Goal: Answer question/provide support: Share knowledge or assist other users

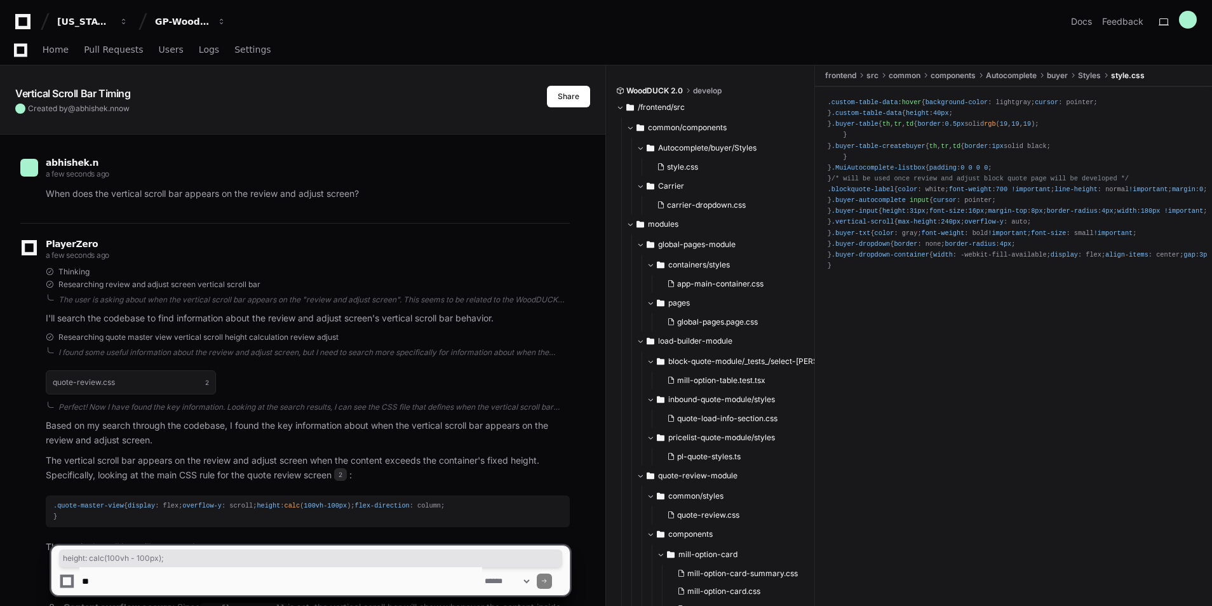
scroll to position [241, 0]
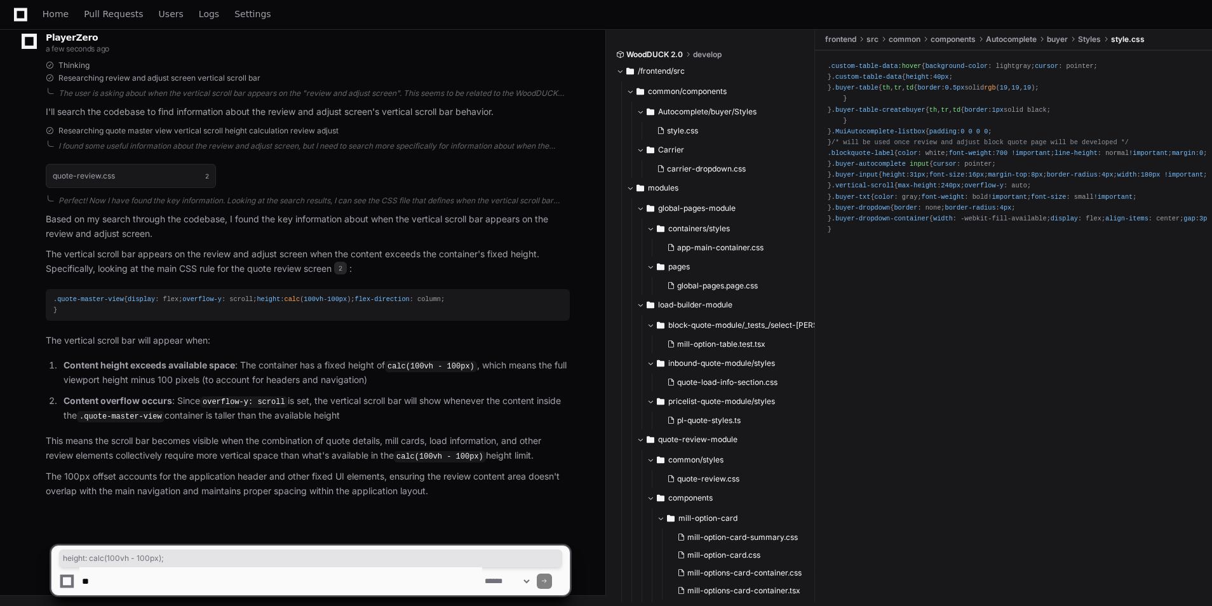
click at [181, 581] on textarea at bounding box center [280, 581] width 403 height 28
click at [140, 578] on textarea at bounding box center [280, 581] width 403 height 28
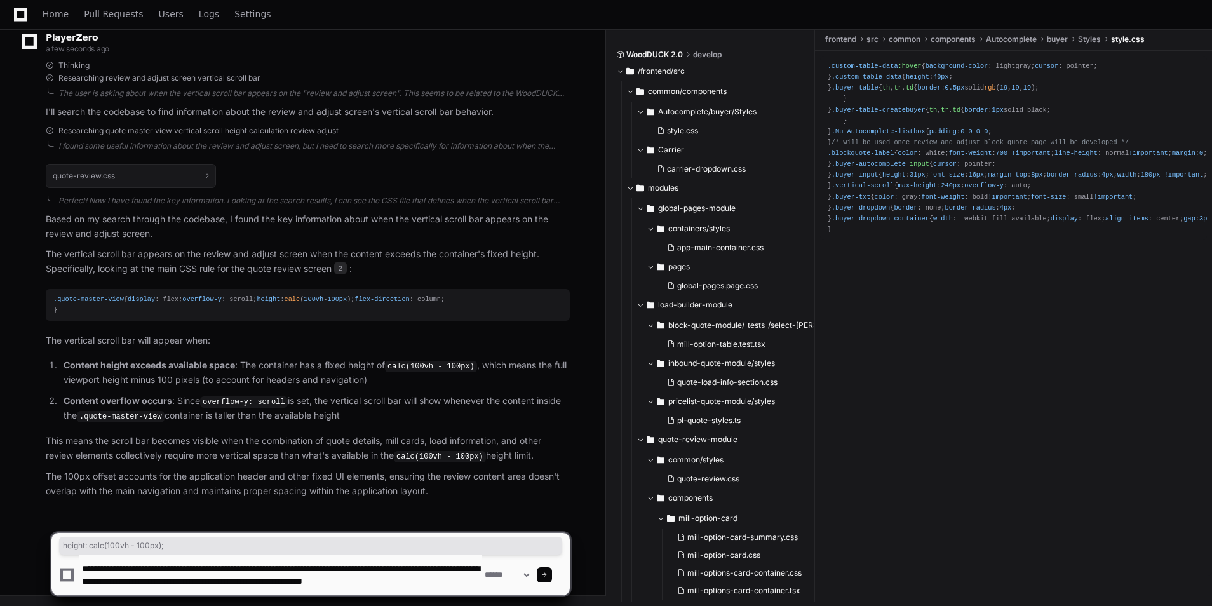
scroll to position [4, 0]
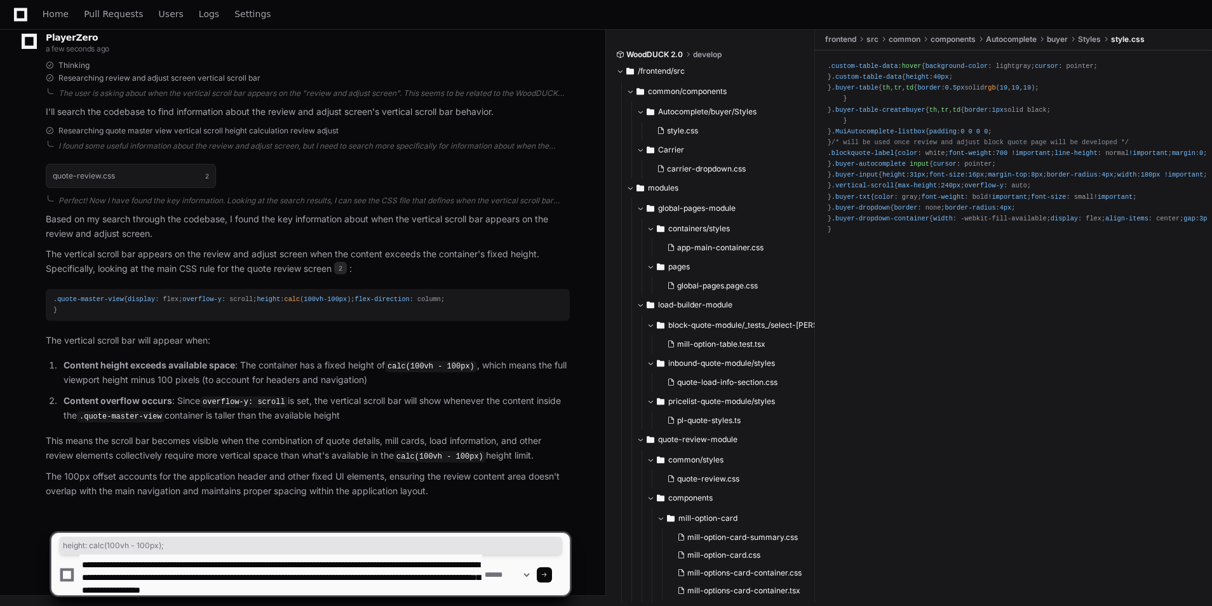
type textarea "**********"
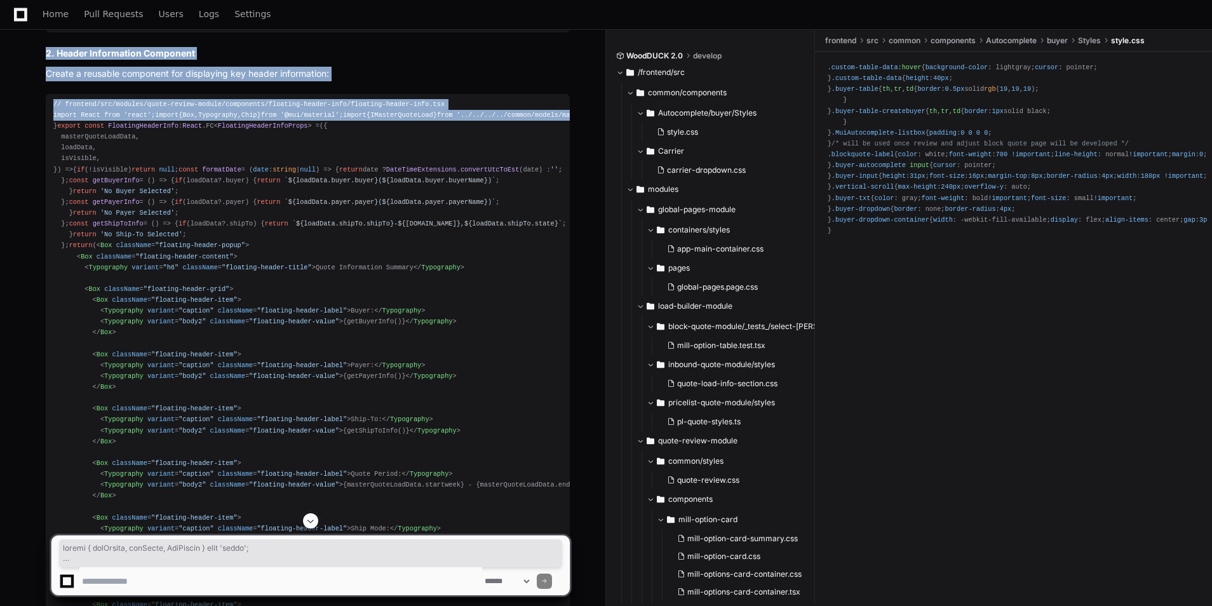
scroll to position [1631, 0]
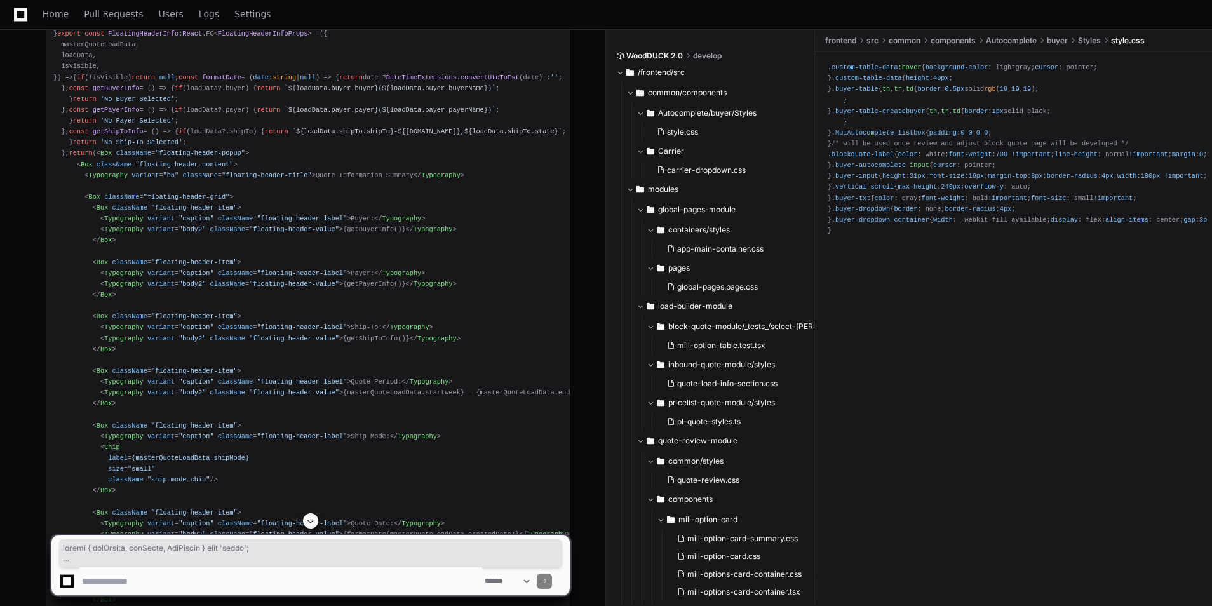
drag, startPoint x: 51, startPoint y: 290, endPoint x: 105, endPoint y: 263, distance: 59.7
copy div "import { useEffect, useState, RefObject } from 'react' ; interface UseScrollVis…"
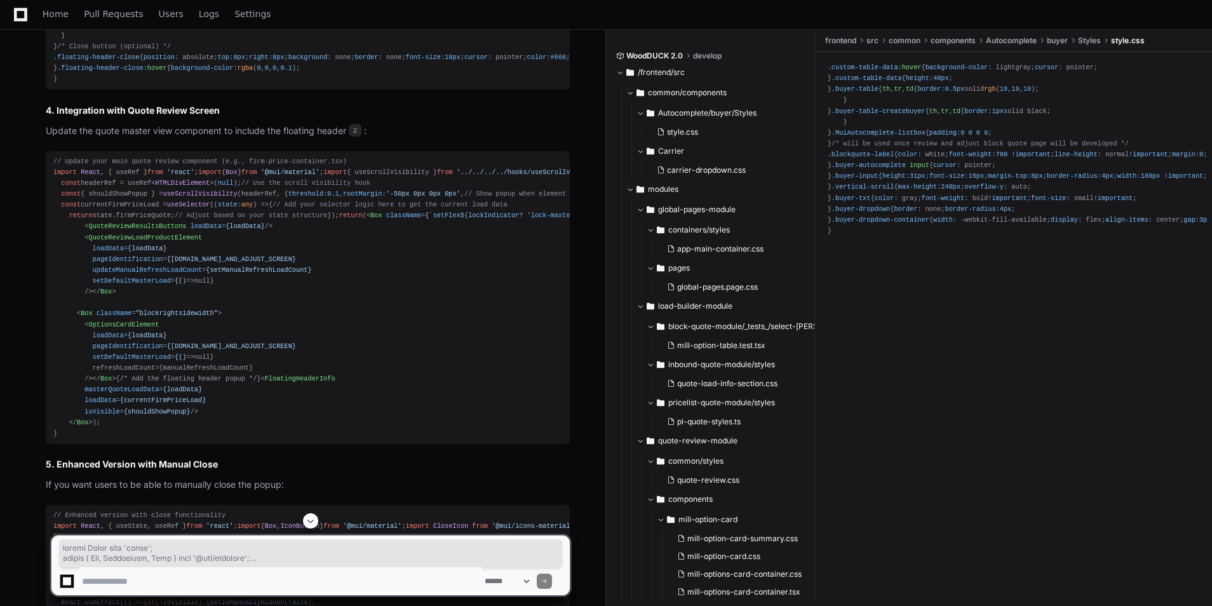
scroll to position [2902, 0]
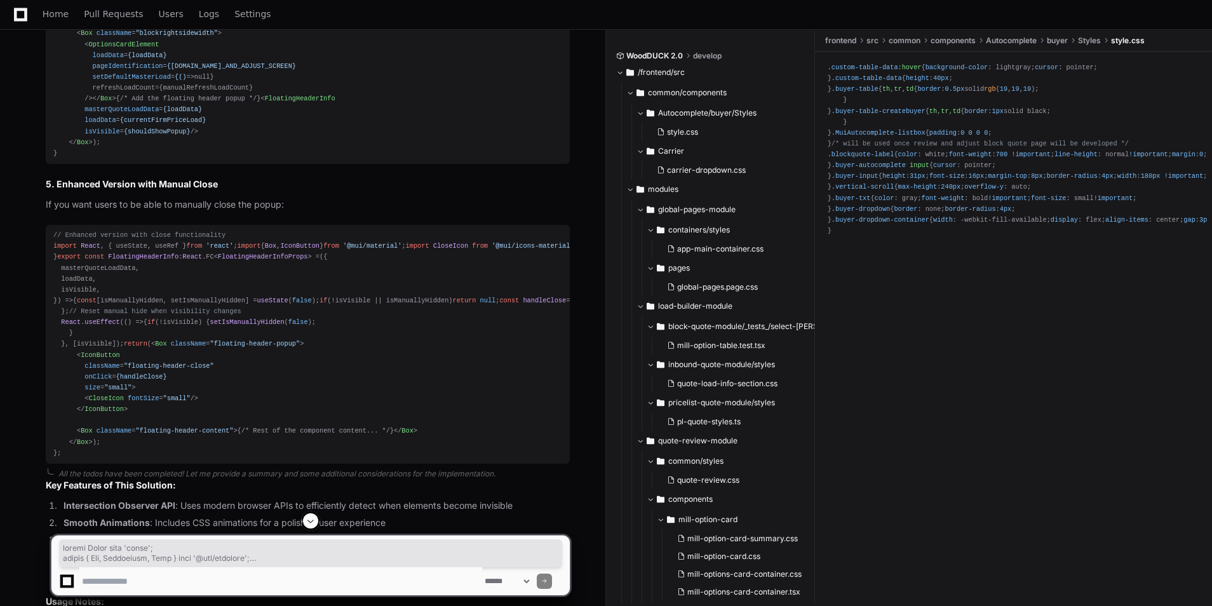
drag, startPoint x: 48, startPoint y: 184, endPoint x: 71, endPoint y: 500, distance: 317.2
copy div "import React from 'react' ; import { Box , Typography , Chip } from '@mui/mater…"
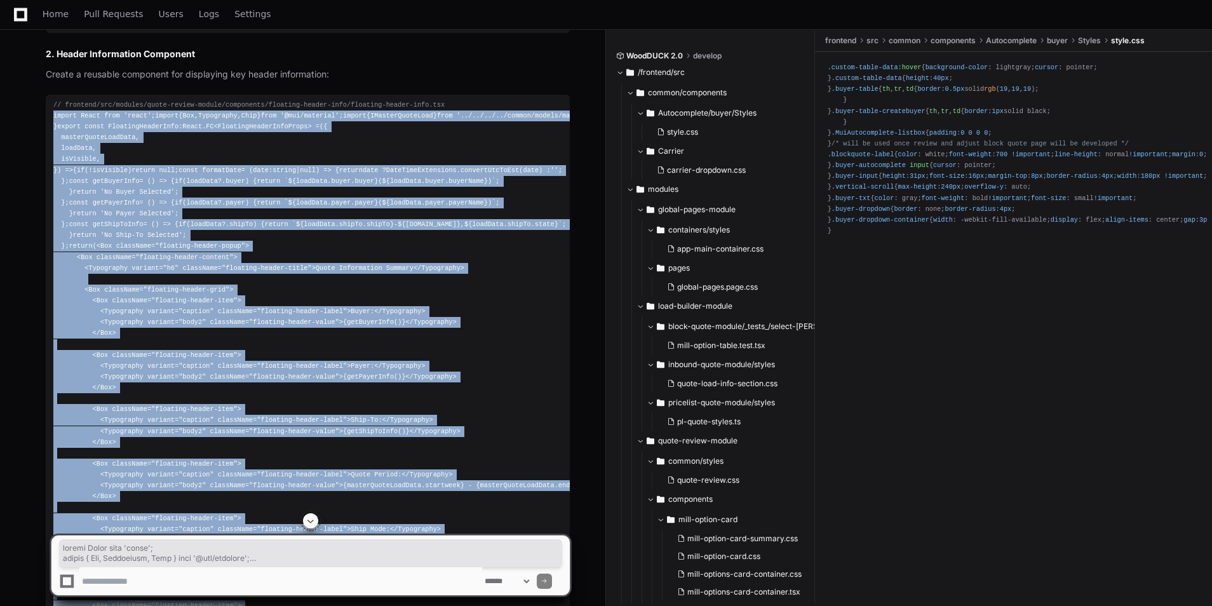
scroll to position [1513, 0]
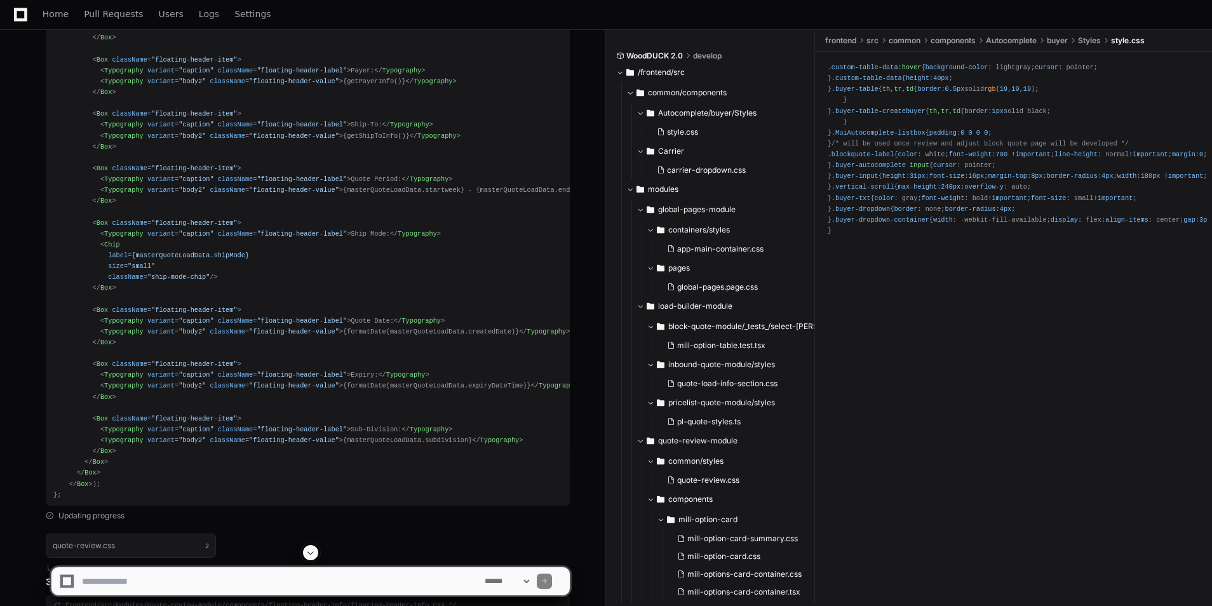
scroll to position [1852, 0]
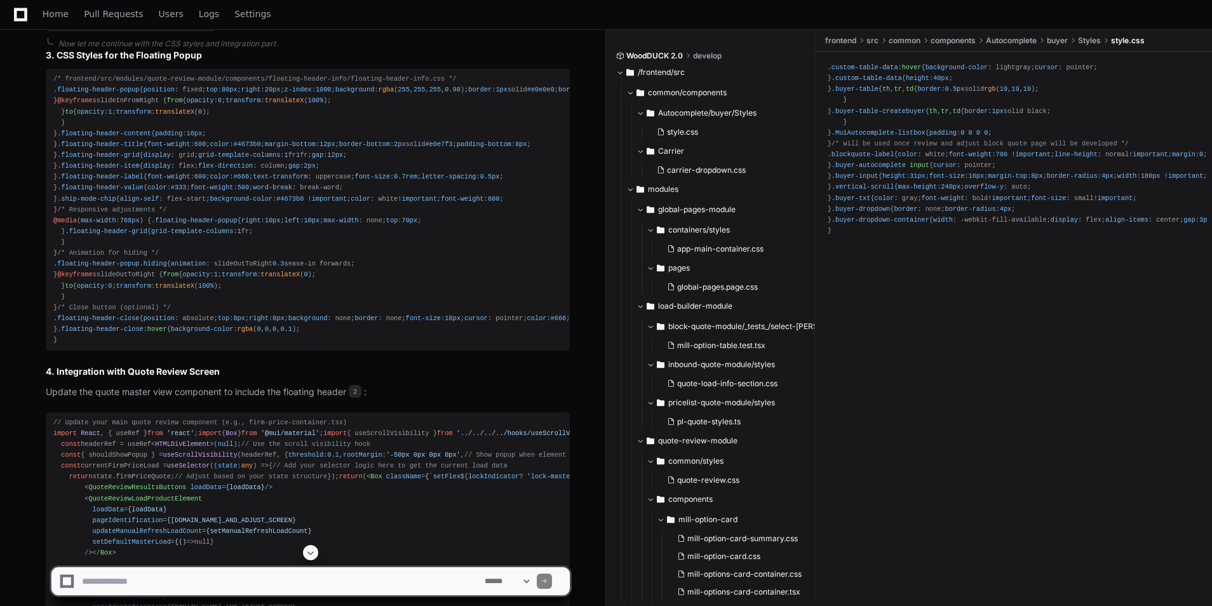
click at [310, 555] on span at bounding box center [311, 553] width 10 height 10
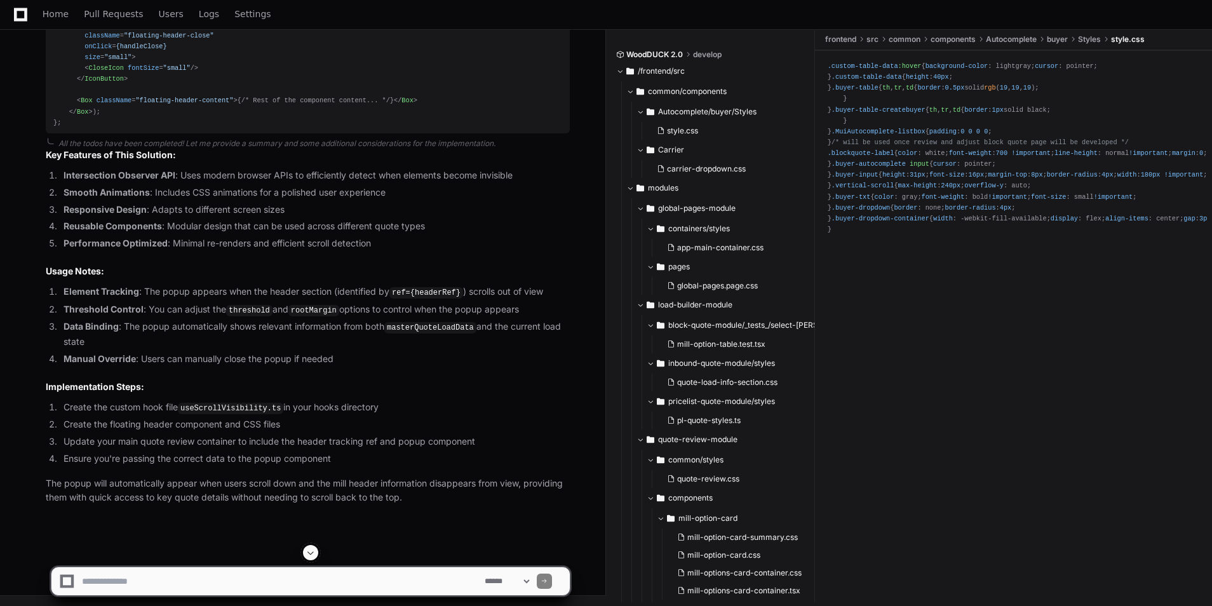
scroll to position [6003, 0]
click at [249, 572] on textarea at bounding box center [280, 581] width 403 height 28
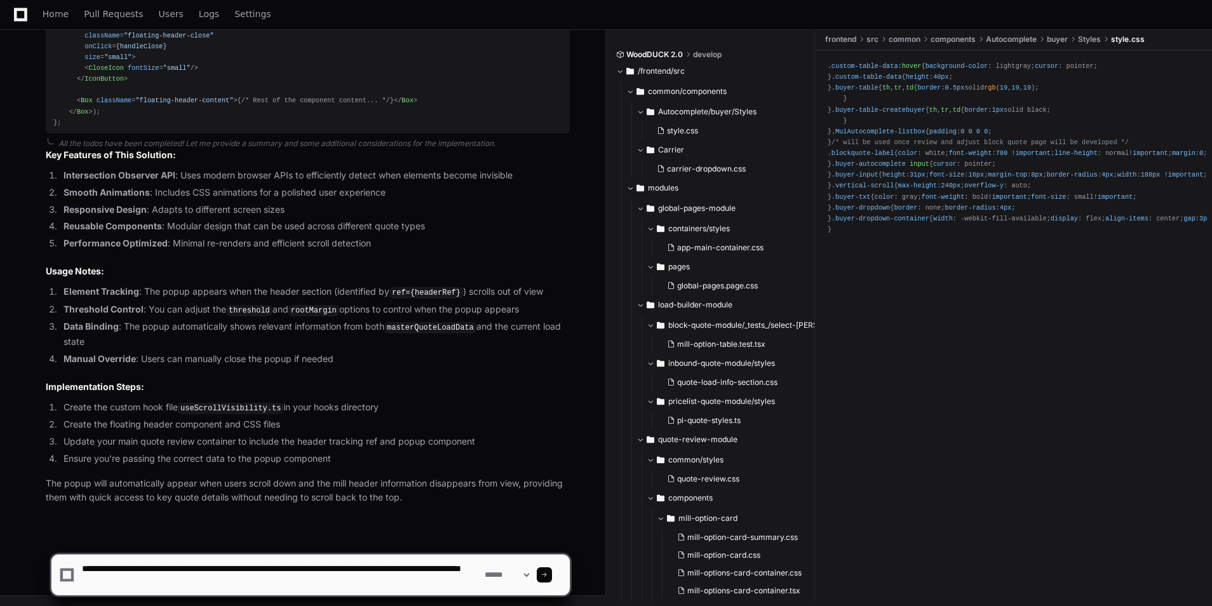
type textarea "**********"
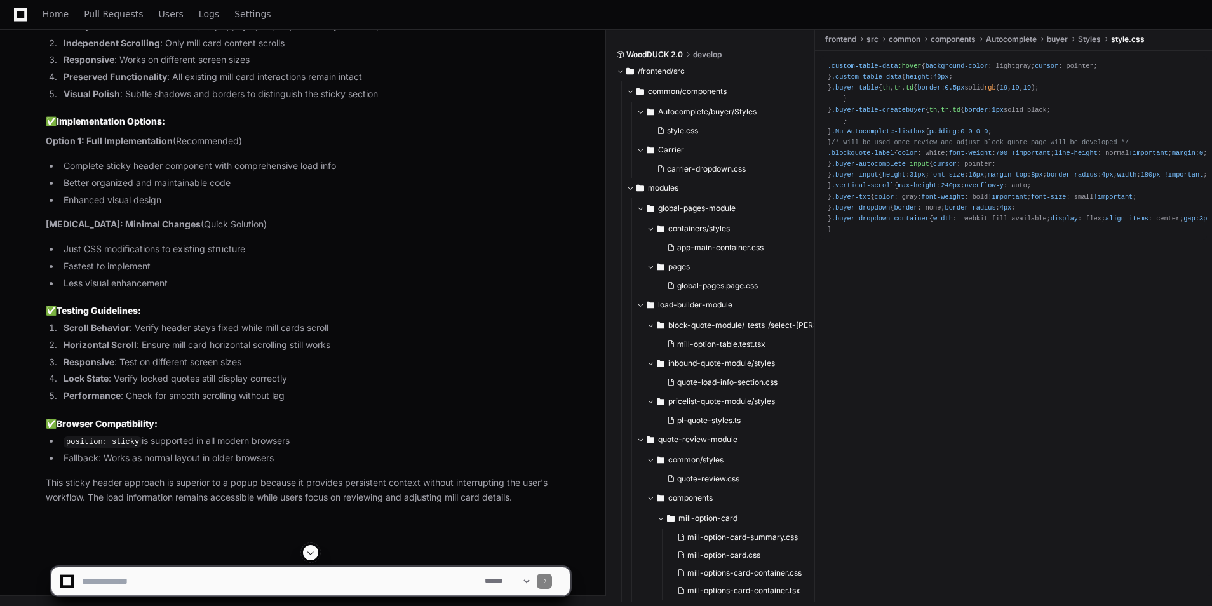
scroll to position [10765, 0]
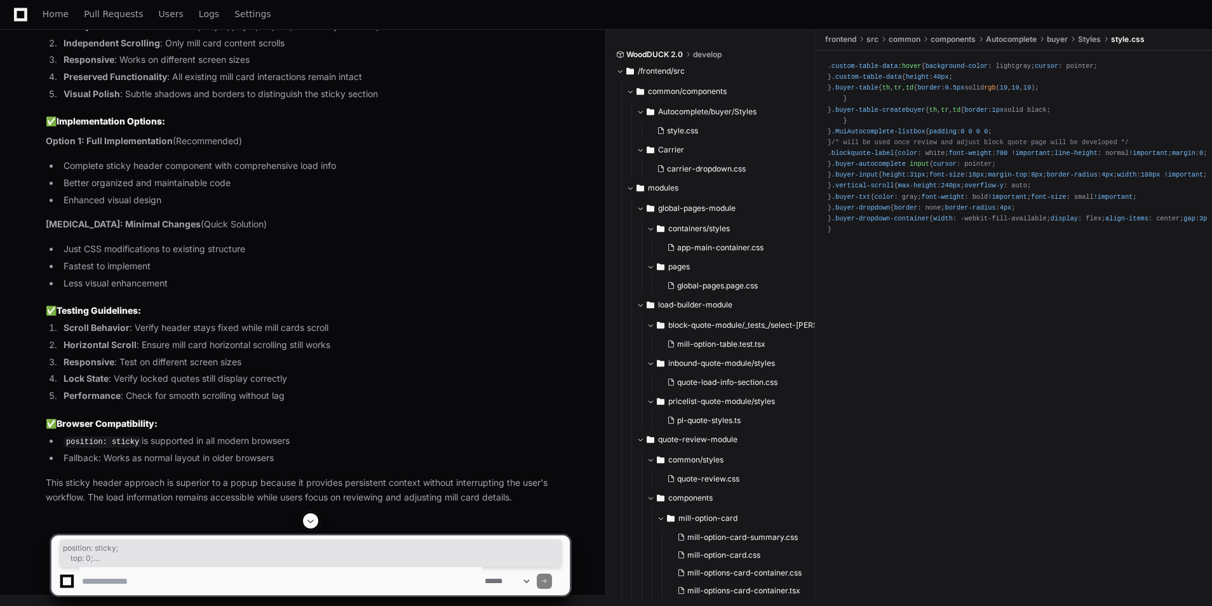
drag, startPoint x: 108, startPoint y: 447, endPoint x: 68, endPoint y: 381, distance: 77.3
copy div "position : sticky; top : 0 ; z-index : 100 ; background : white; border-bottom …"
drag, startPoint x: 69, startPoint y: 451, endPoint x: 52, endPoint y: 405, distance: 48.6
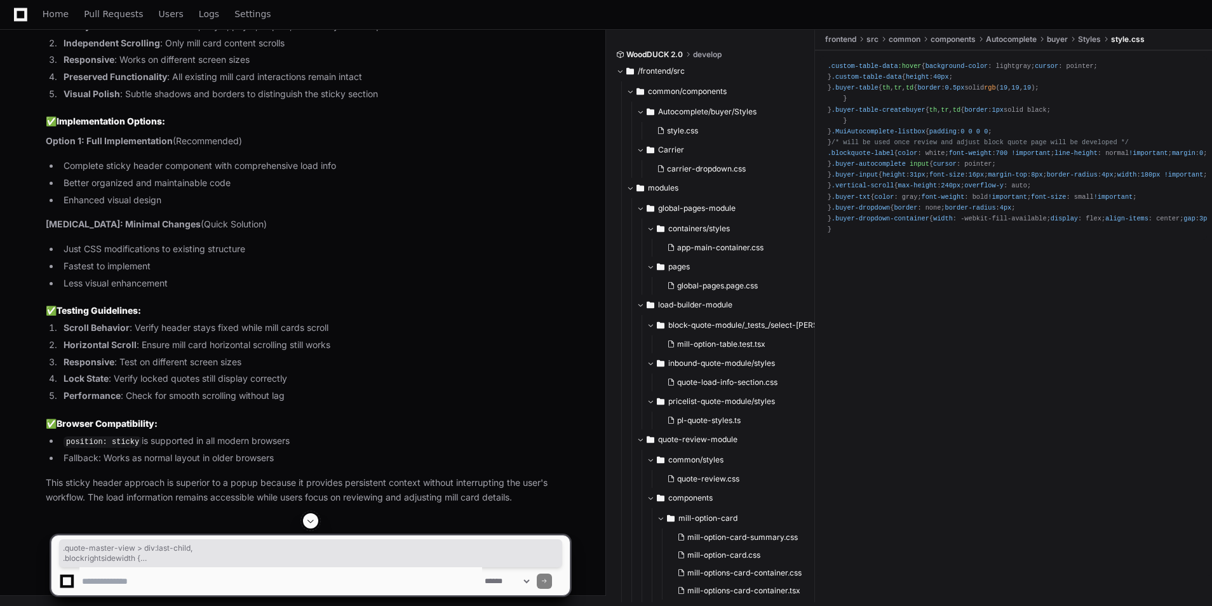
copy div ".quote-master-view > div :last-child , .blockrightsidewidth { flex : 1 ; overfl…"
drag, startPoint x: 151, startPoint y: 157, endPoint x: 62, endPoint y: 117, distance: 98.1
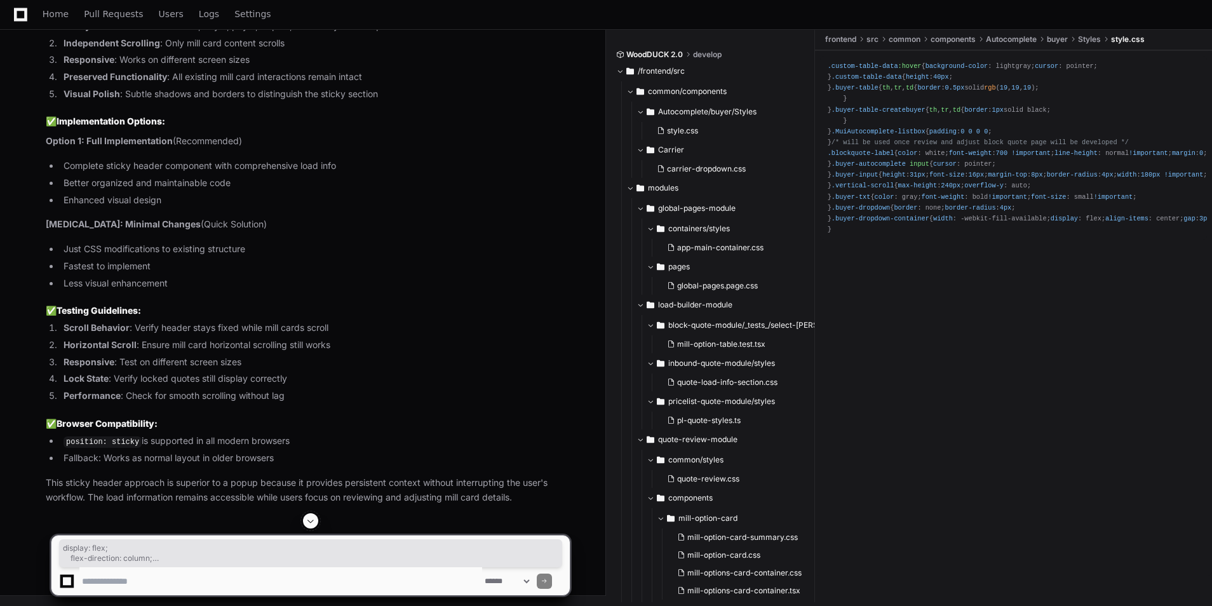
copy div "display : flex; flex-direction : column; height : calc ( 100vh - 100px ); overf…"
drag, startPoint x: 115, startPoint y: 369, endPoint x: 51, endPoint y: 196, distance: 184.3
copy div ".quote-master-view > div :first-child { position : sticky; top : 0 ; z-index : …"
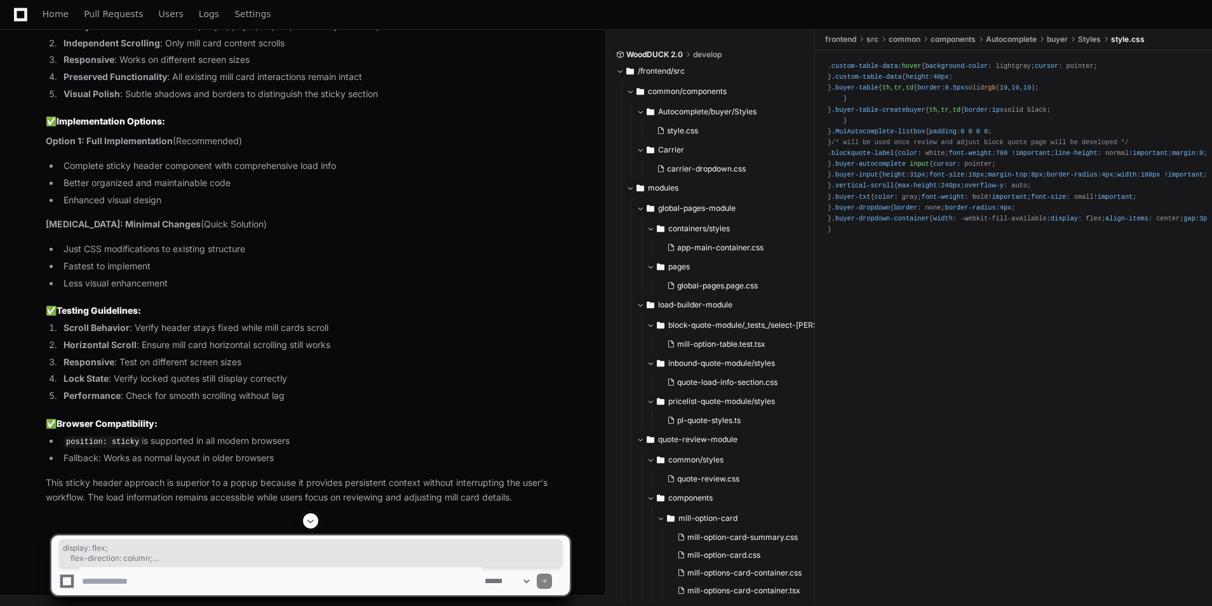
drag, startPoint x: 74, startPoint y: 115, endPoint x: 68, endPoint y: 78, distance: 37.4
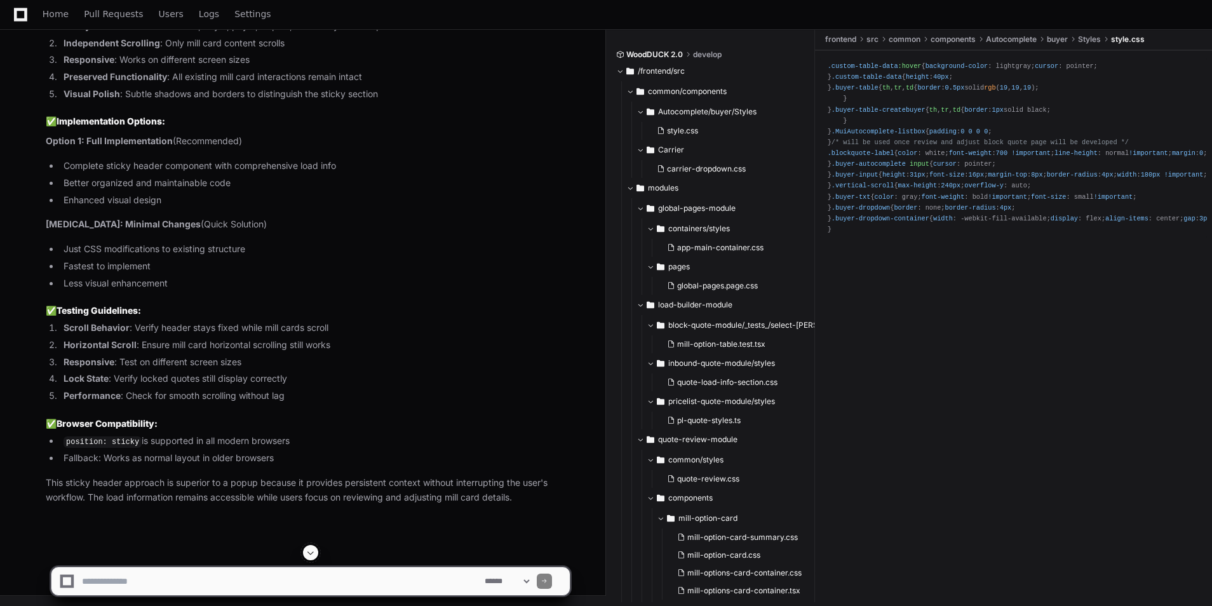
drag, startPoint x: 68, startPoint y: 78, endPoint x: 61, endPoint y: 123, distance: 45.6
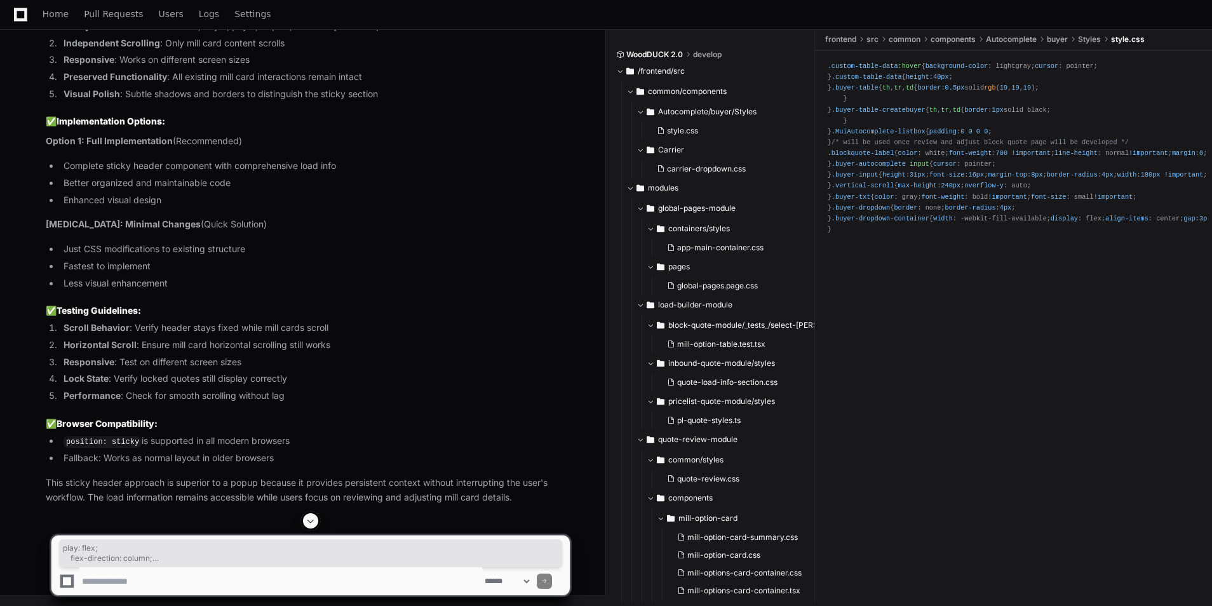
drag, startPoint x: 61, startPoint y: 118, endPoint x: 78, endPoint y: 77, distance: 44.5
drag, startPoint x: 79, startPoint y: 118, endPoint x: 37, endPoint y: 57, distance: 74.2
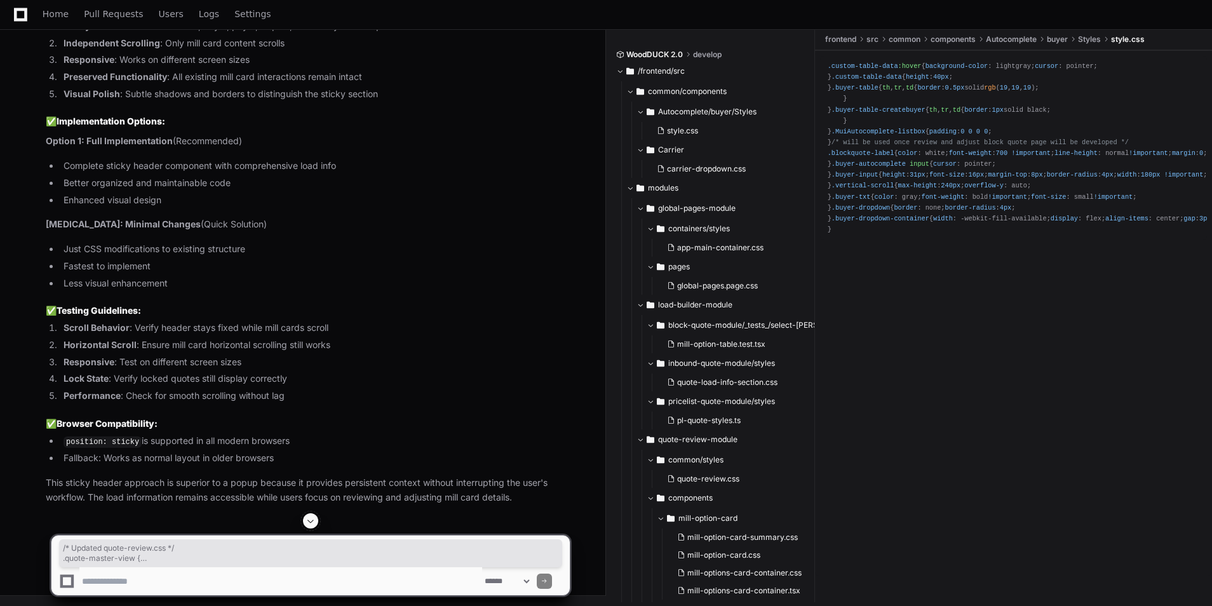
drag, startPoint x: 37, startPoint y: 57, endPoint x: 69, endPoint y: 112, distance: 63.4
drag, startPoint x: 69, startPoint y: 112, endPoint x: 32, endPoint y: 65, distance: 59.7
copy div ".quote-master-view { display : flex; flex-direction : column; height : calc ( 1…"
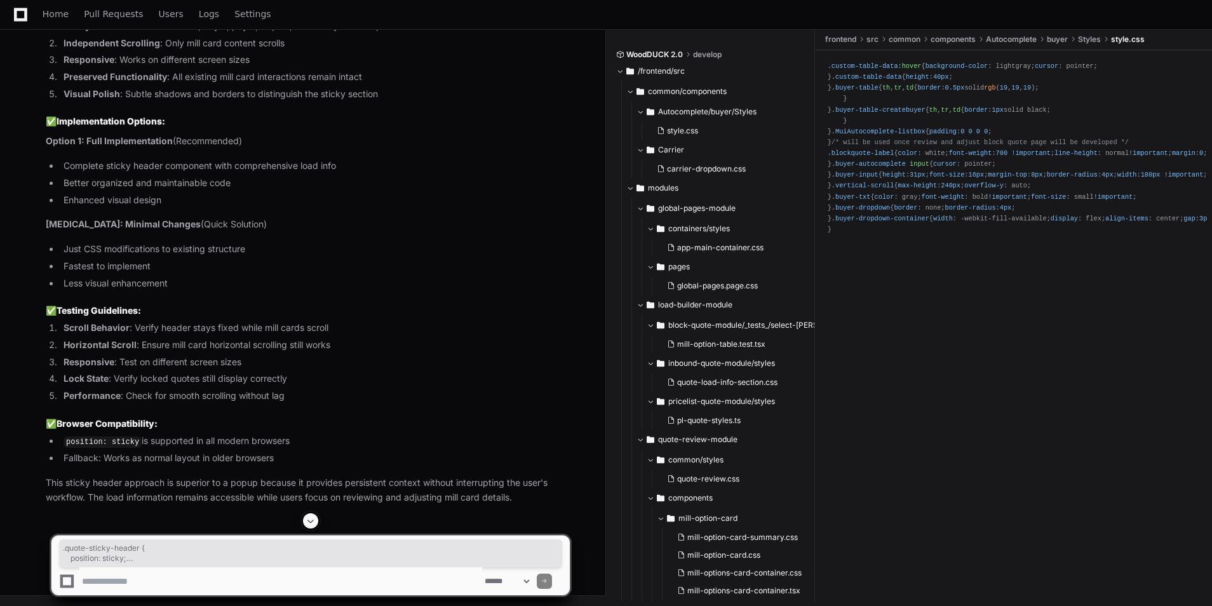
drag, startPoint x: 71, startPoint y: 232, endPoint x: 47, endPoint y: 149, distance: 86.5
copy div ".quote-sticky-header { position : sticky; top : 0 ; z-index : 100 ; background …"
drag, startPoint x: 64, startPoint y: 231, endPoint x: 48, endPoint y: 198, distance: 36.7
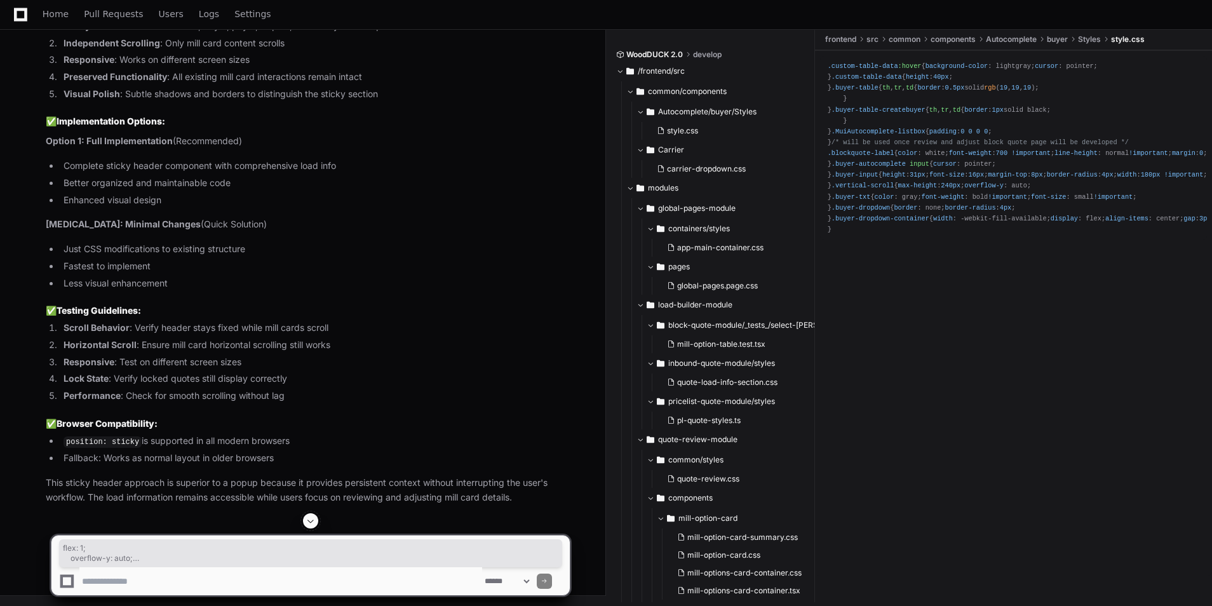
drag, startPoint x: 48, startPoint y: 198, endPoint x: 84, endPoint y: 220, distance: 42.0
drag, startPoint x: 60, startPoint y: 240, endPoint x: 48, endPoint y: 189, distance: 52.2
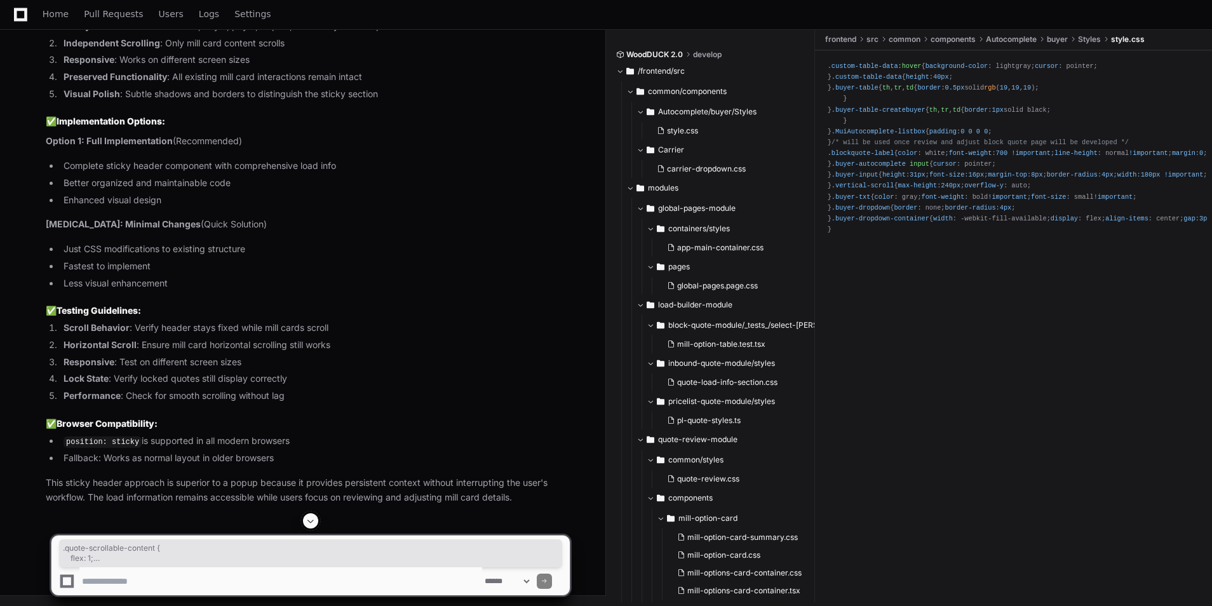
copy div ".quote-scrollable-content { flex : 1 ; overflow-y : auto; overflow-x : hidden; …"
drag, startPoint x: 76, startPoint y: 304, endPoint x: 44, endPoint y: 264, distance: 51.5
copy div "/* Ensure mill cards container doesn't interfere */ .mill-cards-container { hei…"
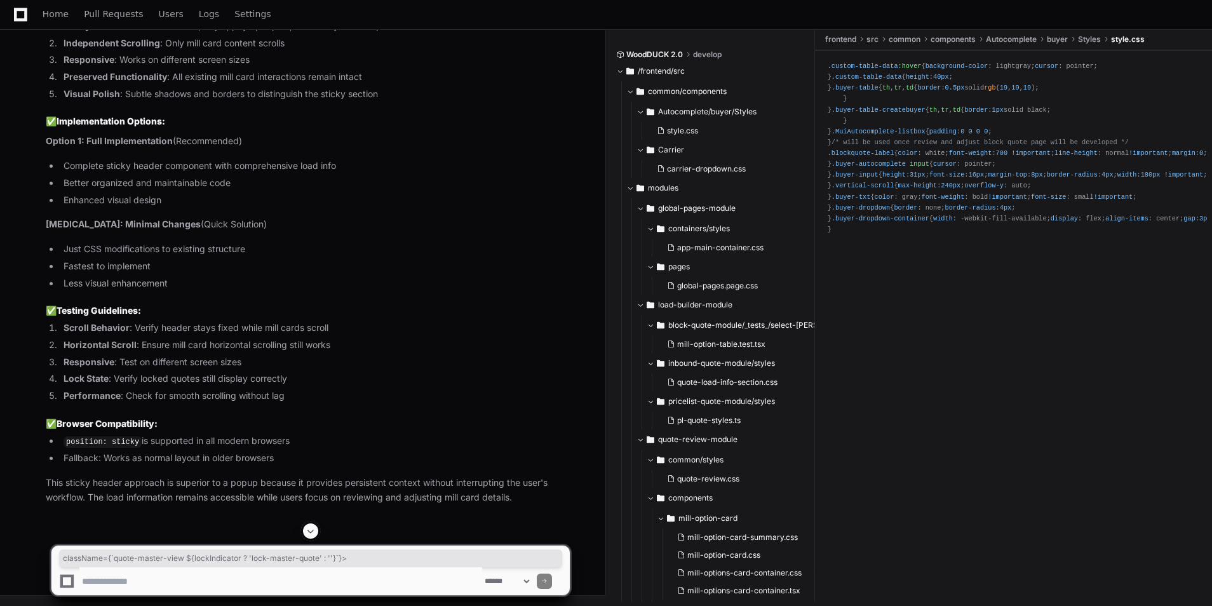
drag, startPoint x: 100, startPoint y: 168, endPoint x: 386, endPoint y: 166, distance: 286.6
drag, startPoint x: 115, startPoint y: 186, endPoint x: 227, endPoint y: 190, distance: 111.9
drag, startPoint x: 114, startPoint y: 307, endPoint x: 244, endPoint y: 311, distance: 129.7
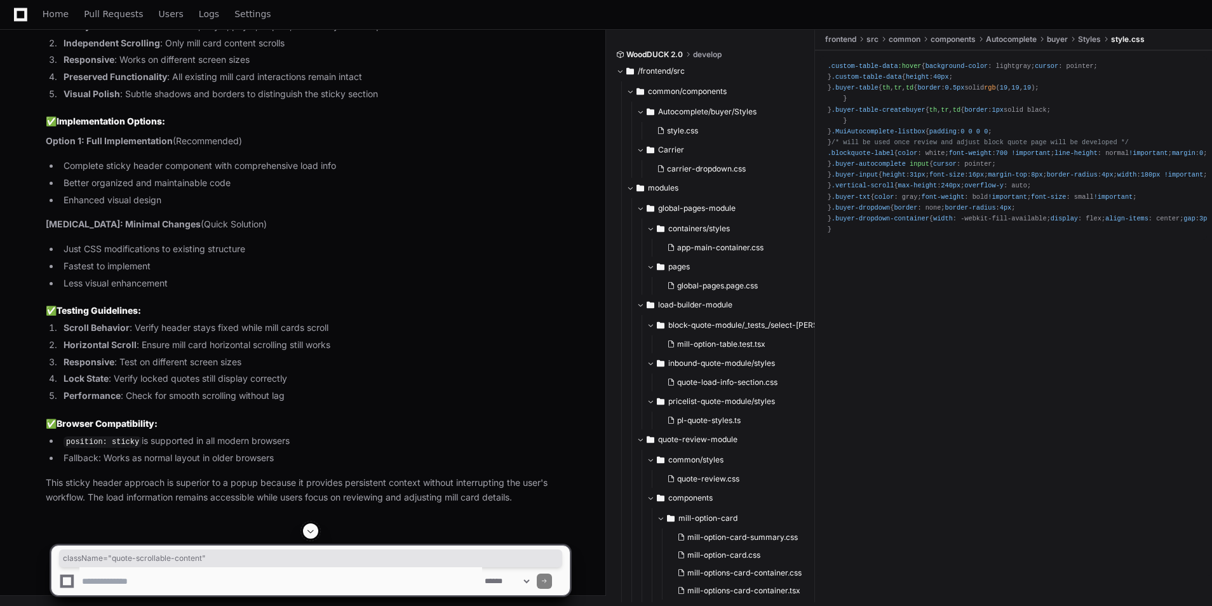
drag, startPoint x: 255, startPoint y: 321, endPoint x: 111, endPoint y: 325, distance: 144.3
